Goal: Find specific page/section: Find specific page/section

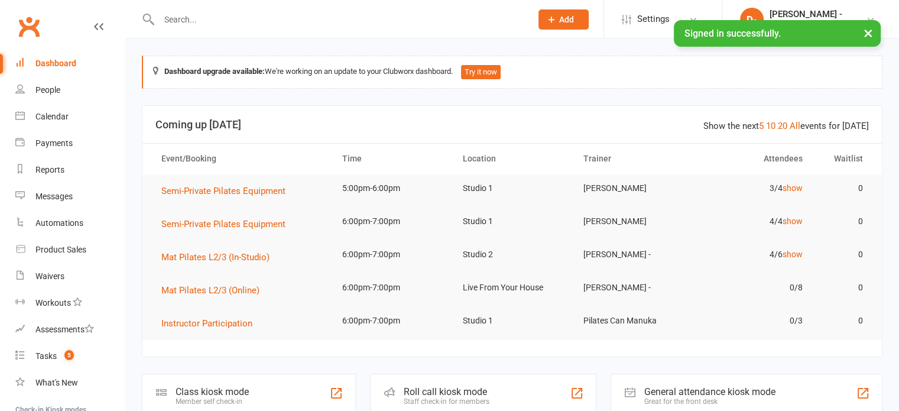
click at [455, 36] on div at bounding box center [332, 19] width 381 height 38
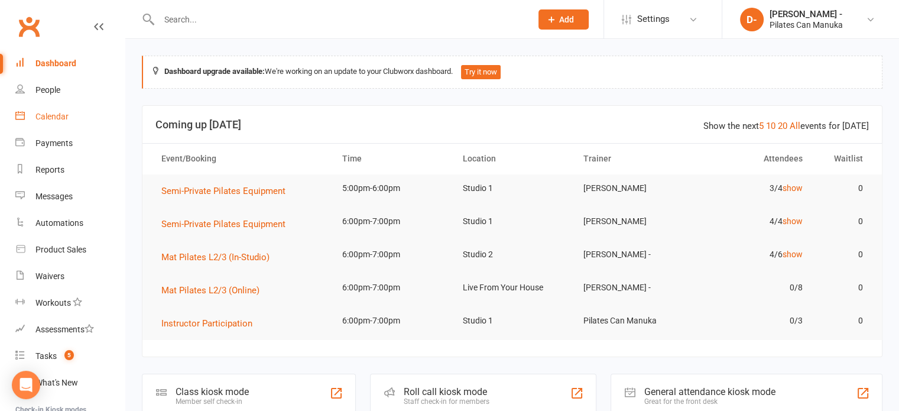
click at [54, 117] on div "Calendar" at bounding box center [51, 116] width 33 height 9
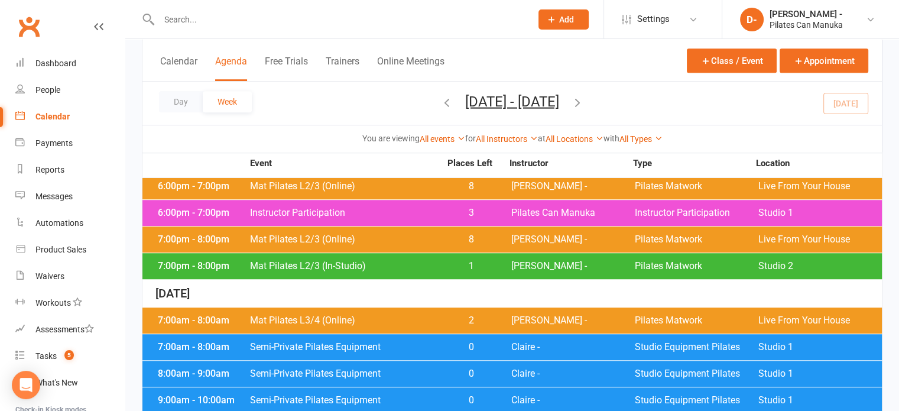
scroll to position [828, 0]
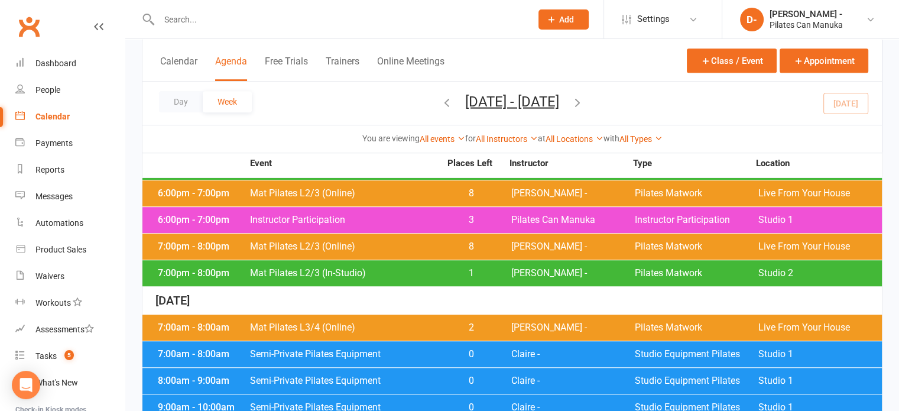
click at [357, 323] on span "Mat Pilates L3/4 (Online)" at bounding box center [344, 327] width 191 height 9
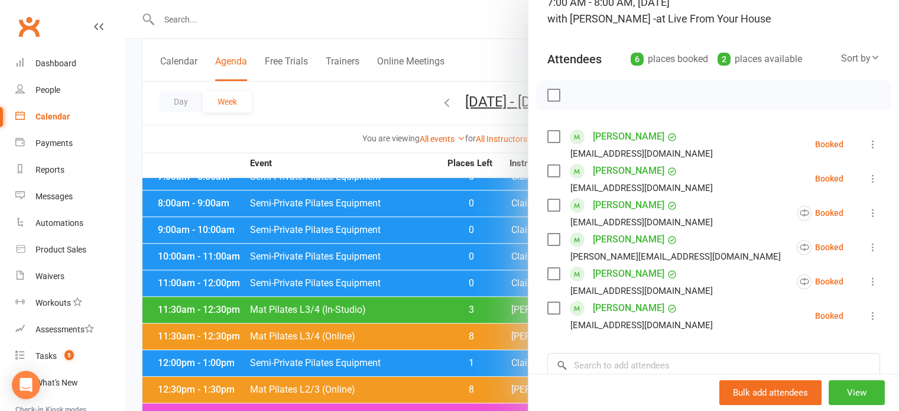
scroll to position [118, 0]
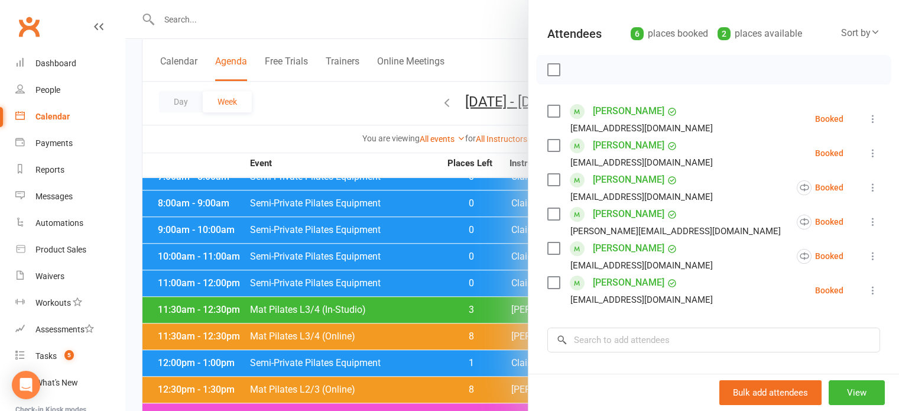
click at [313, 21] on div at bounding box center [512, 205] width 774 height 411
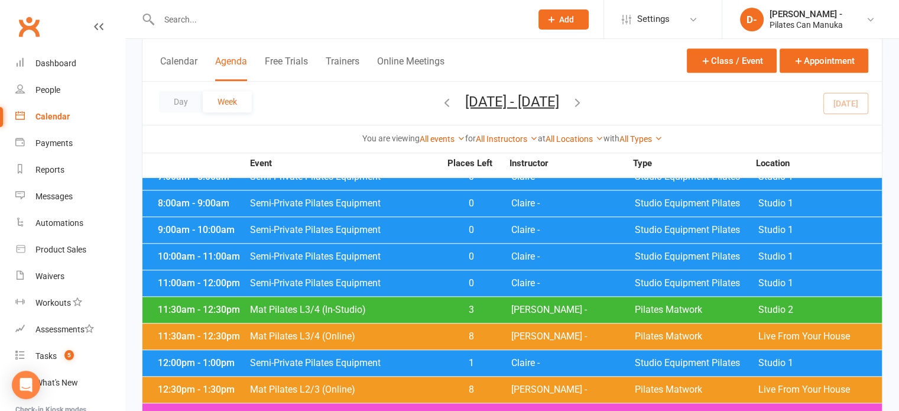
click at [186, 21] on input "text" at bounding box center [339, 19] width 368 height 17
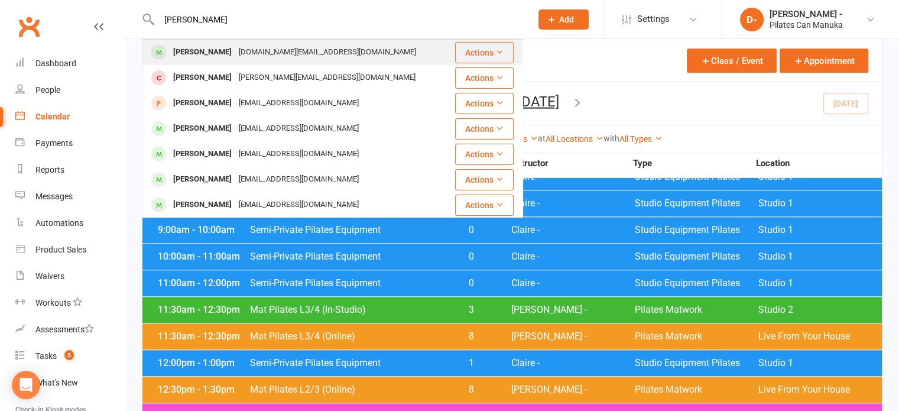
type input "[PERSON_NAME]"
click at [208, 51] on div "[PERSON_NAME]" at bounding box center [203, 52] width 66 height 17
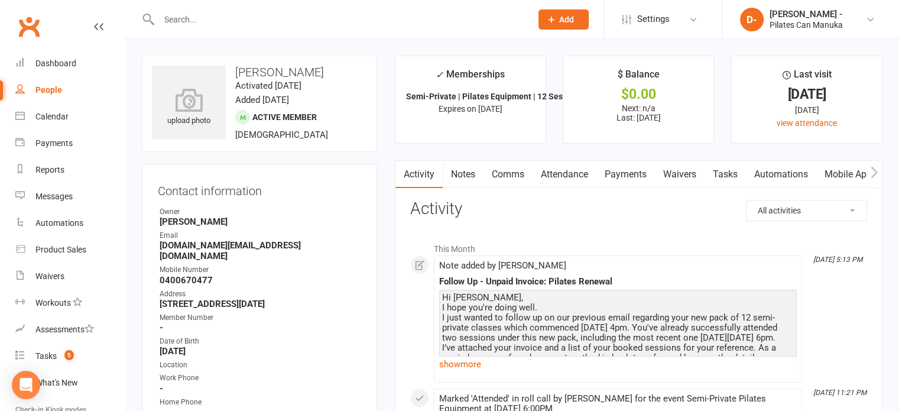
drag, startPoint x: 327, startPoint y: 75, endPoint x: 222, endPoint y: 62, distance: 106.0
click at [204, 65] on div "upload photo [PERSON_NAME] Activated [DATE] Added [DATE] Active member [DEMOGRA…" at bounding box center [259, 104] width 235 height 96
copy h3 "[PERSON_NAME]"
